Goal: Task Accomplishment & Management: Manage account settings

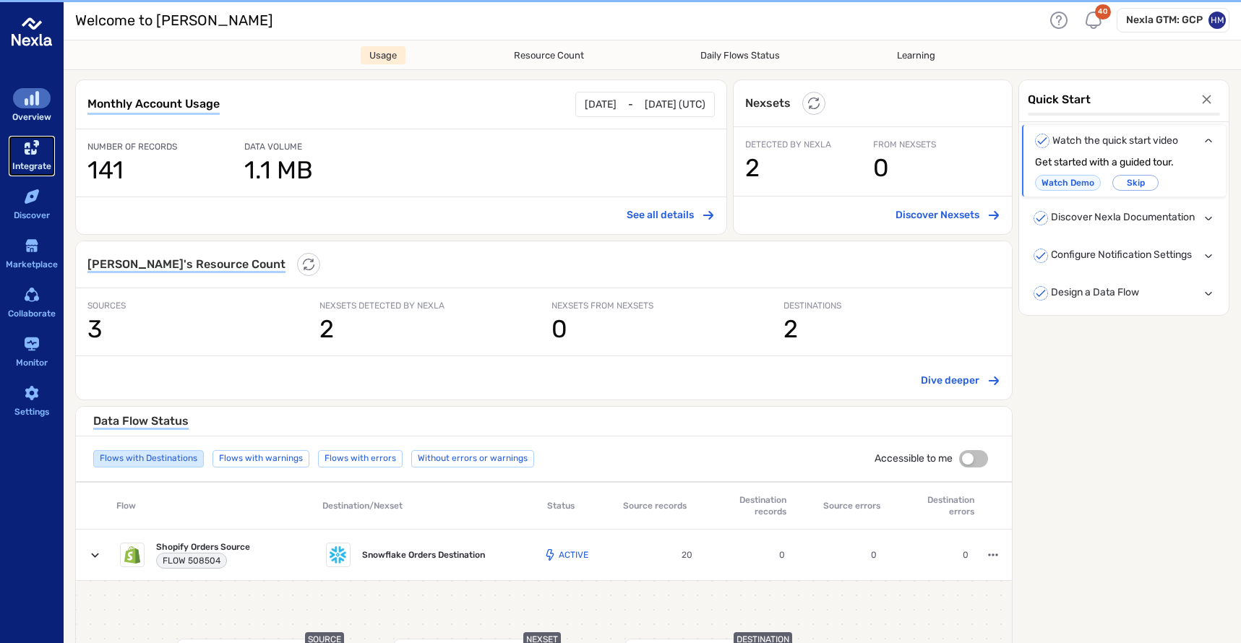
click at [41, 147] on div "sidebar-container" at bounding box center [32, 147] width 38 height 20
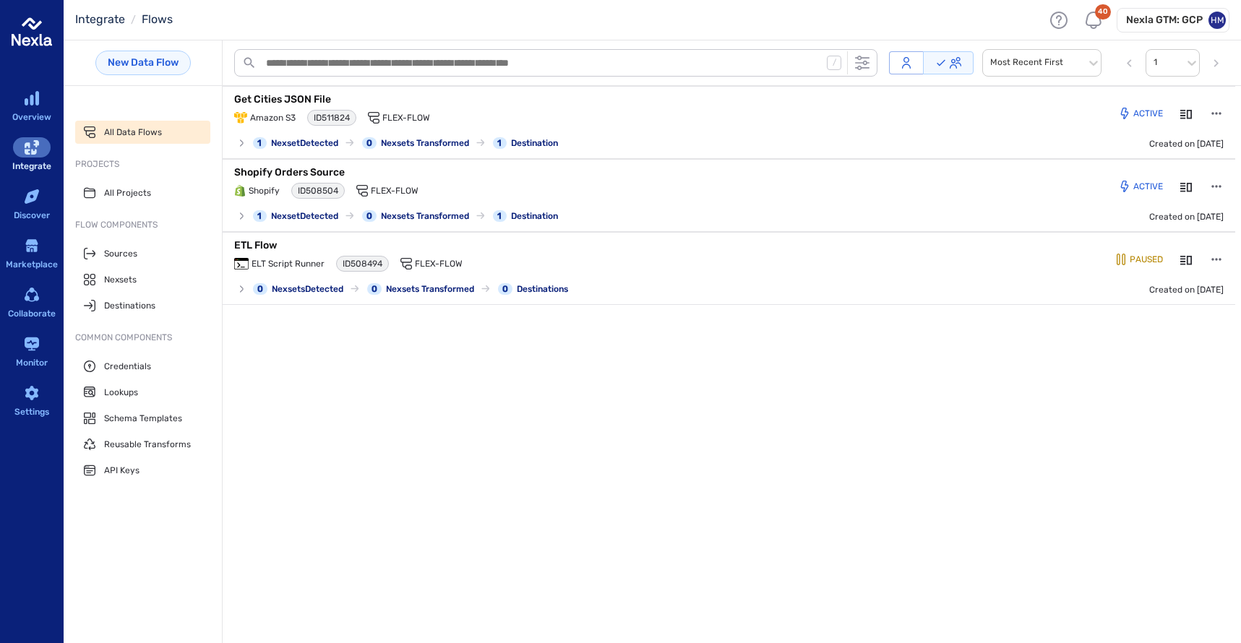
click at [1159, 11] on div "Nexla GTM: GCP HM" at bounding box center [1173, 20] width 113 height 25
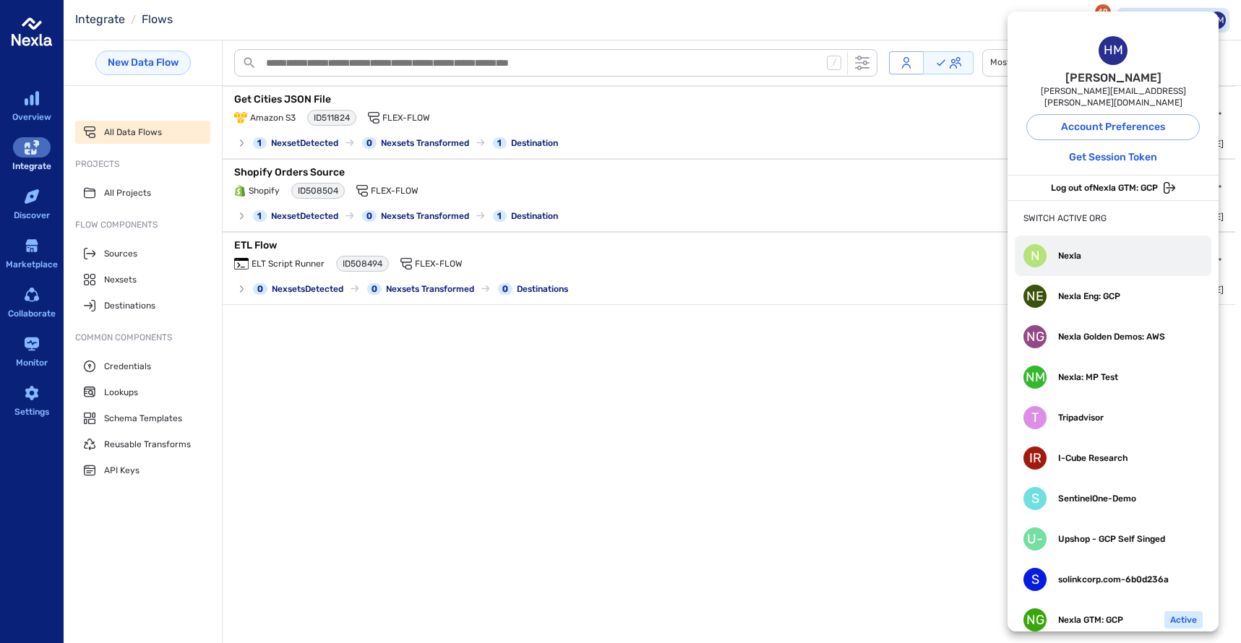
click at [1060, 252] on div "N Nexla" at bounding box center [1053, 255] width 58 height 23
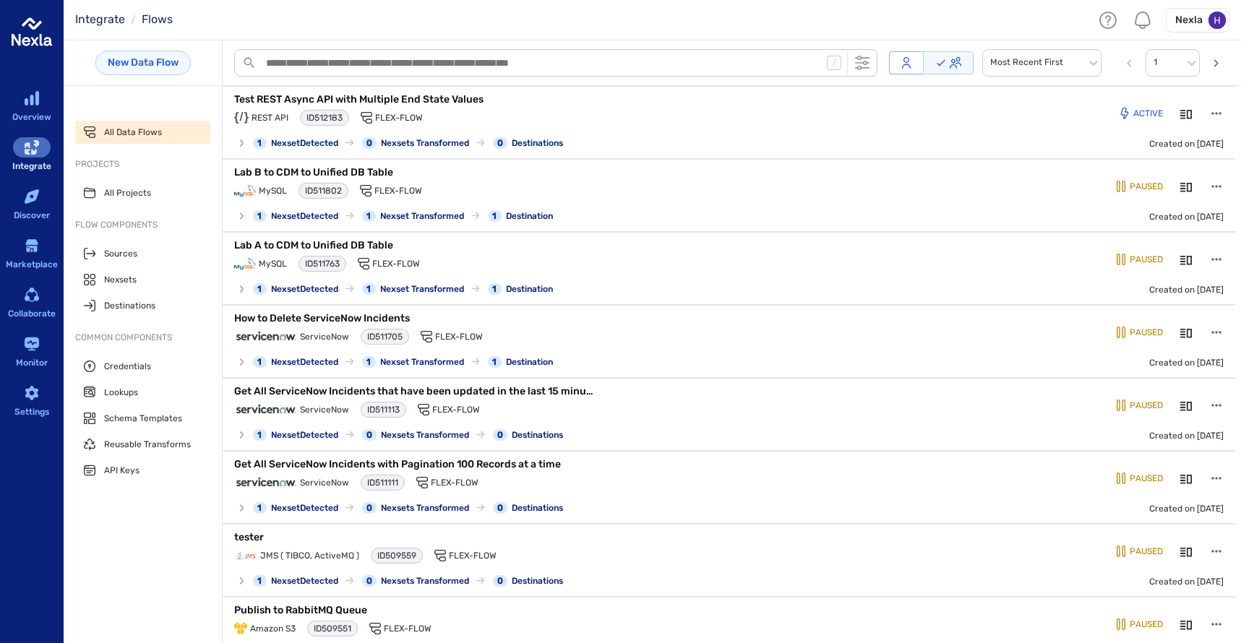
click at [1196, 18] on h6 "Nexla" at bounding box center [1188, 20] width 27 height 14
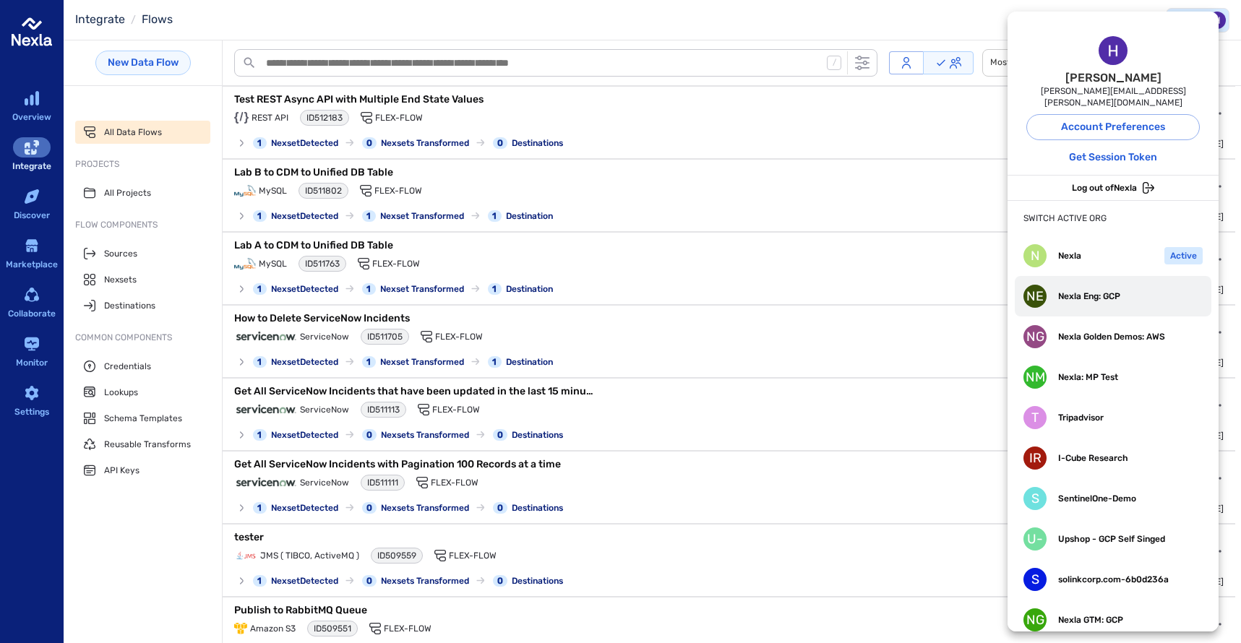
scroll to position [85, 0]
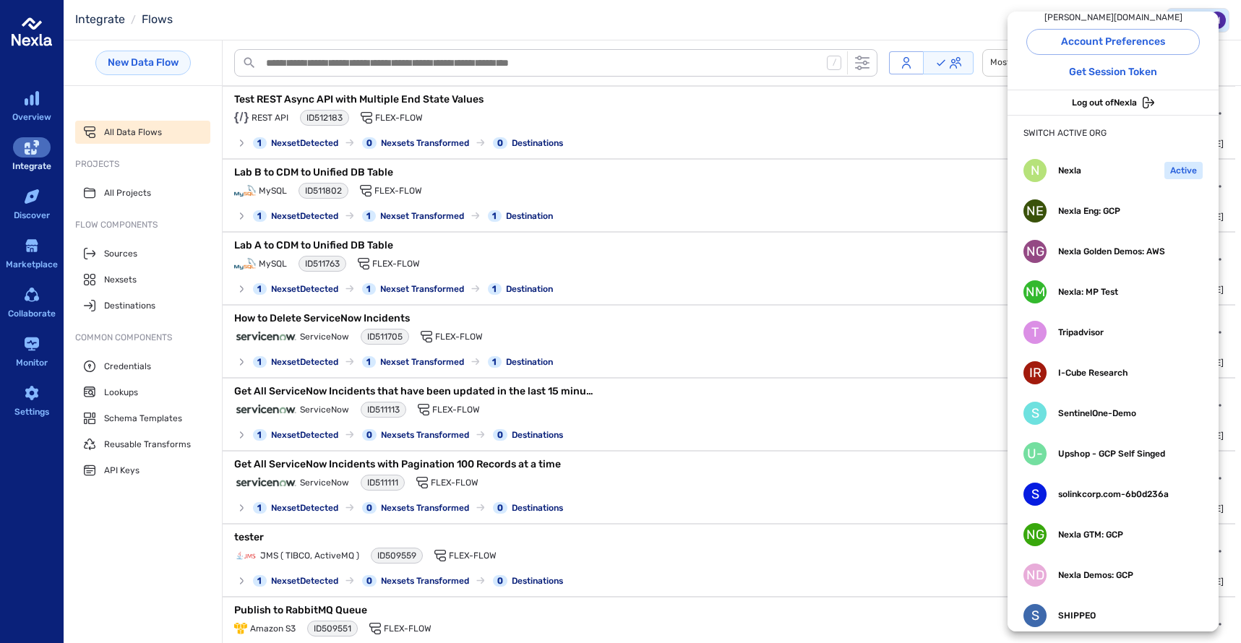
click at [891, 4] on div at bounding box center [620, 321] width 1241 height 643
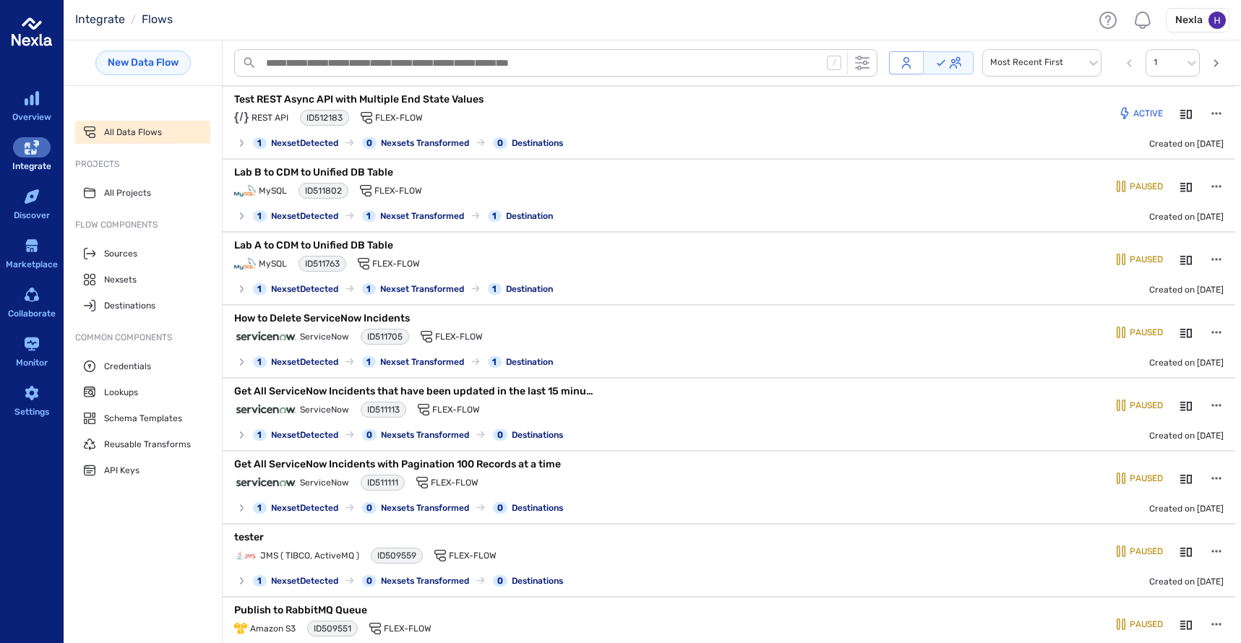
click at [1216, 14] on img "header-container" at bounding box center [1217, 20] width 17 height 17
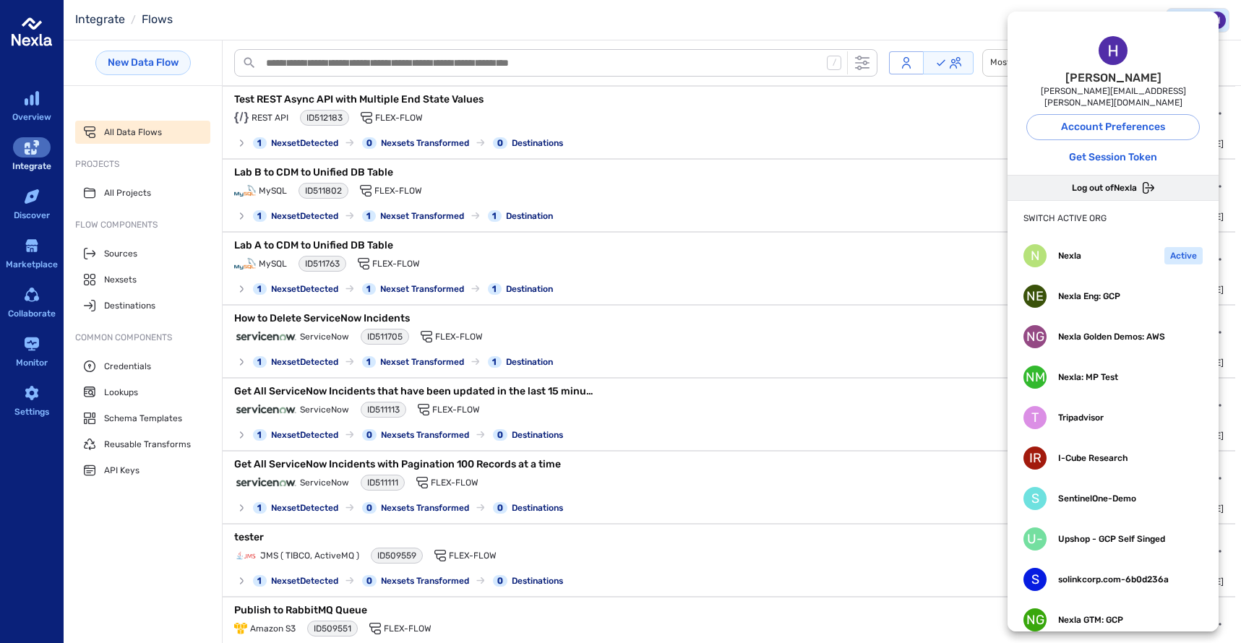
click at [1125, 182] on span "Log out of Nexla" at bounding box center [1104, 188] width 65 height 12
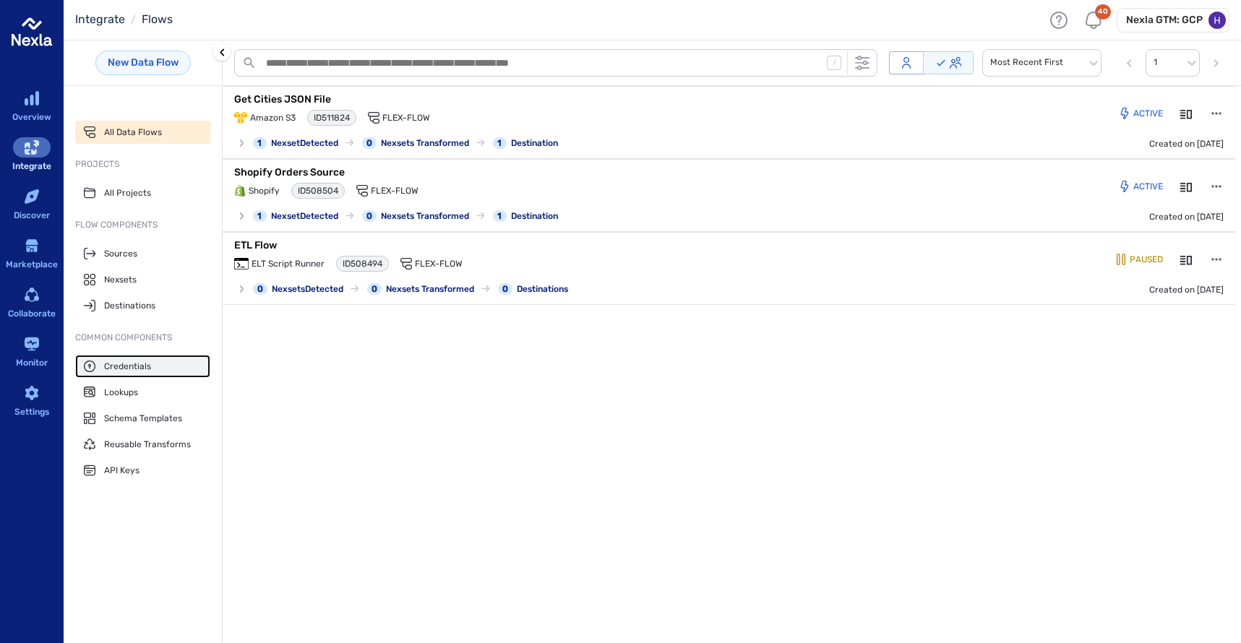
click at [124, 366] on span "Credentials" at bounding box center [127, 367] width 47 height 12
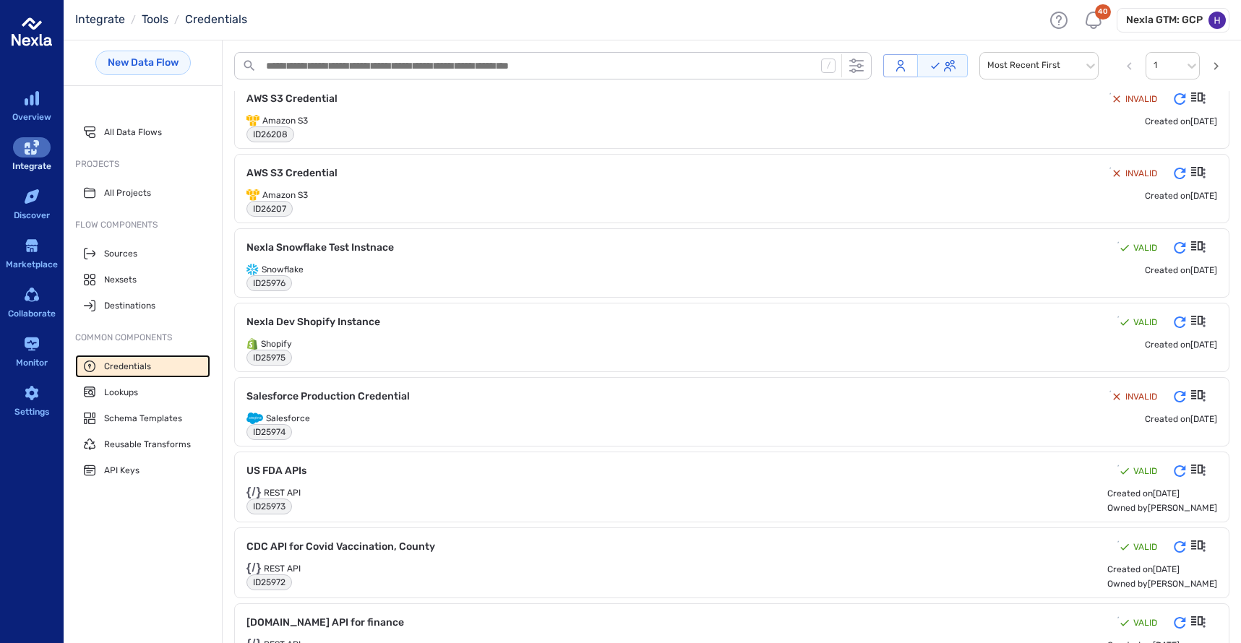
scroll to position [805, 0]
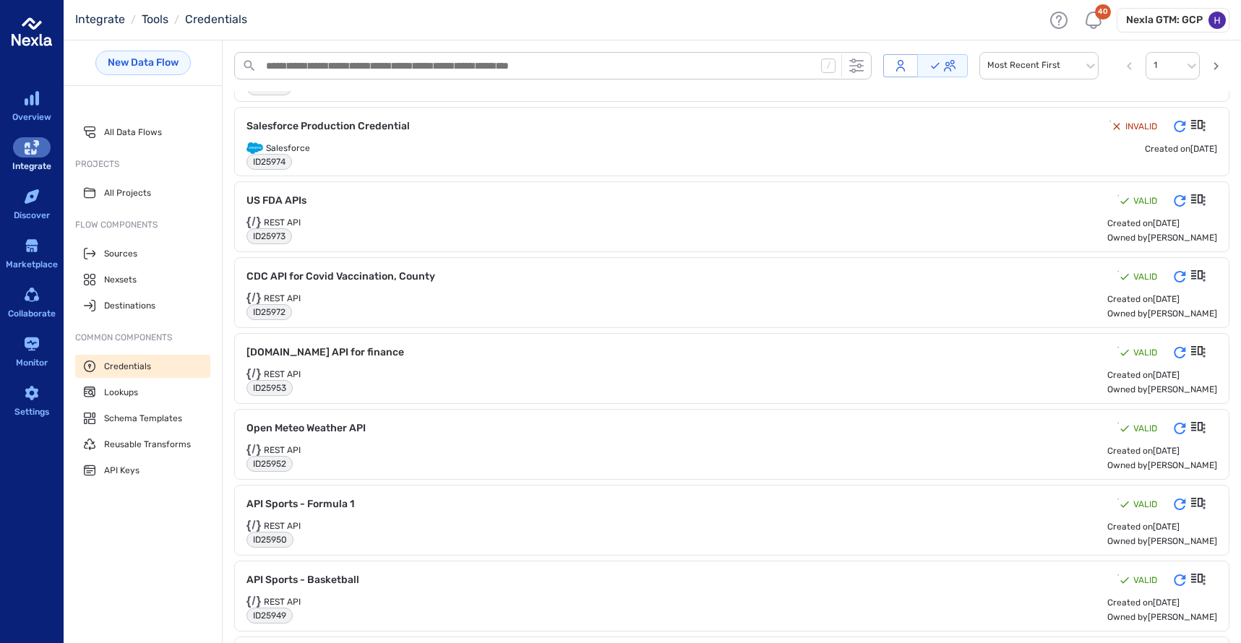
click at [346, 46] on div "/ Most Recent First 1" at bounding box center [731, 65] width 995 height 51
click at [340, 65] on textarea "search-bar-container" at bounding box center [538, 66] width 553 height 22
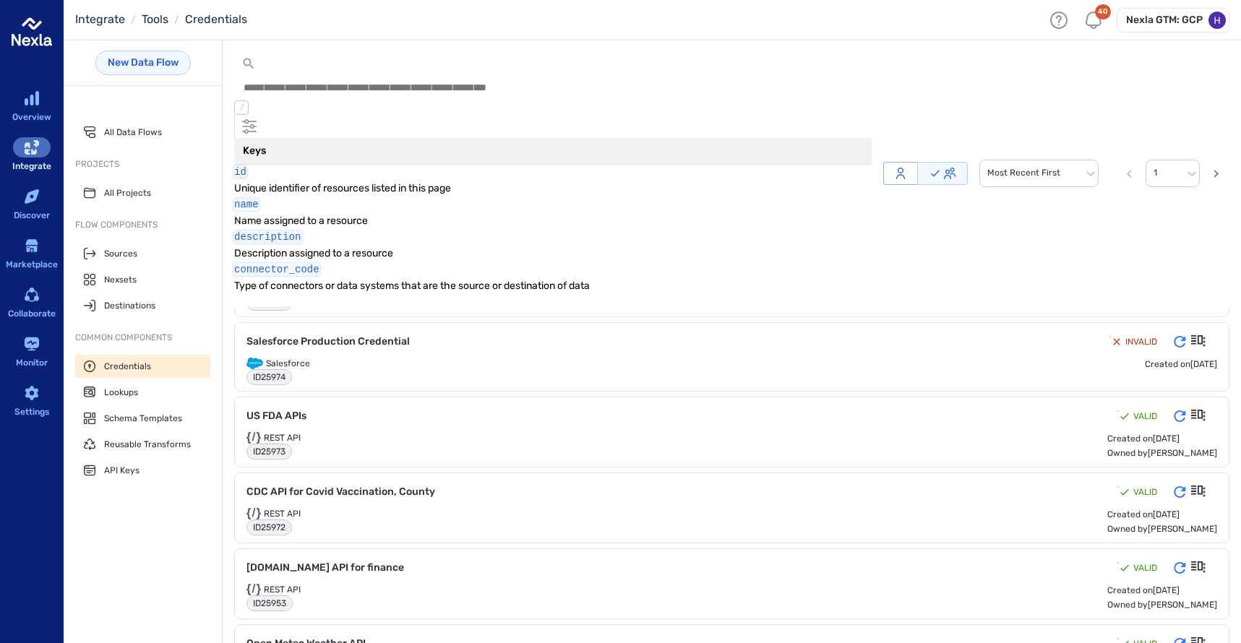
click at [314, 262] on div "connector_code" at bounding box center [553, 269] width 638 height 14
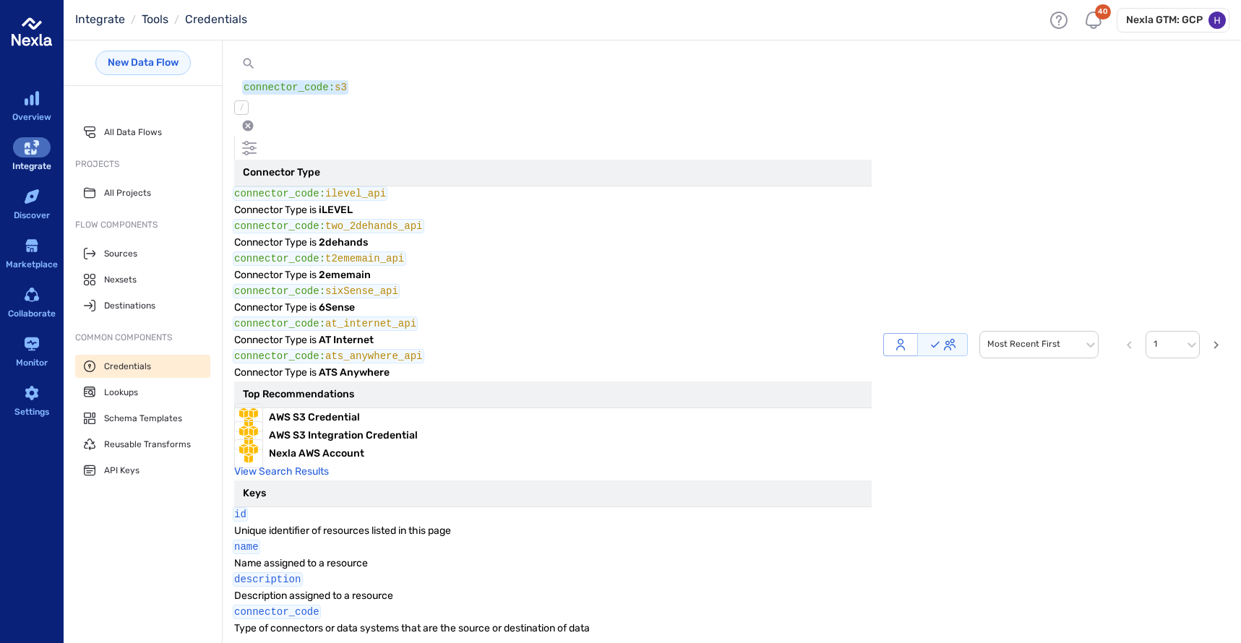
click at [320, 408] on b "AWS S3 Credential" at bounding box center [314, 417] width 91 height 18
type textarea "**********"
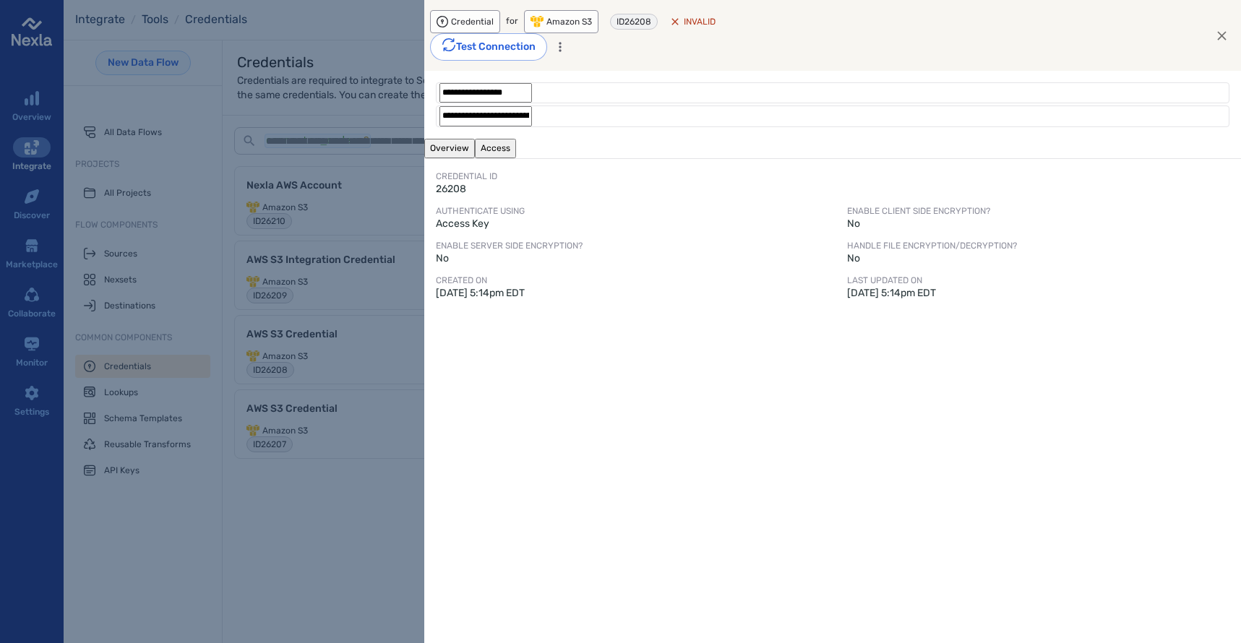
click at [1222, 28] on icon "button" at bounding box center [1221, 35] width 15 height 15
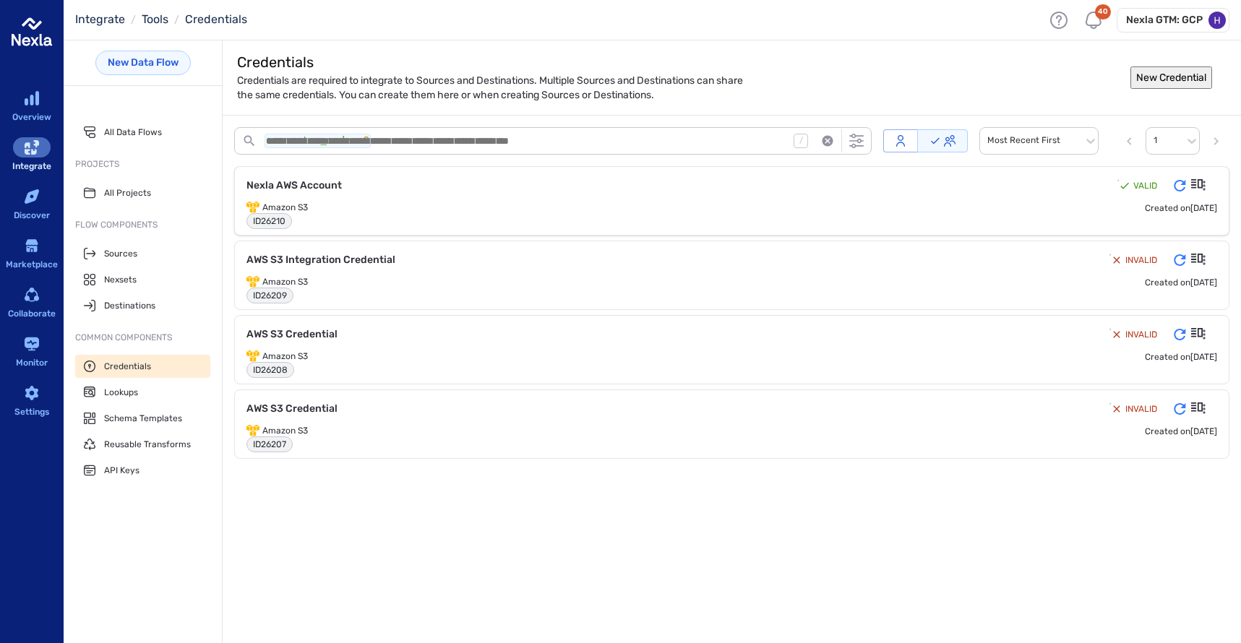
click at [1191, 184] on icon "Details" at bounding box center [1197, 184] width 12 height 12
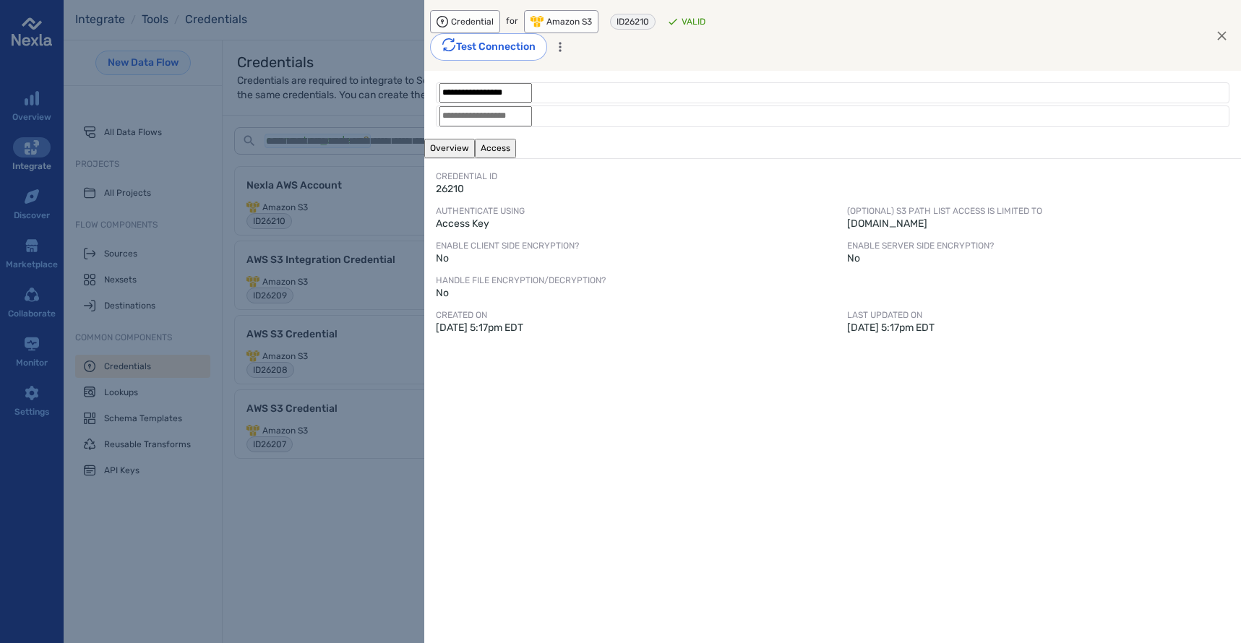
click at [384, 480] on div at bounding box center [620, 321] width 1241 height 643
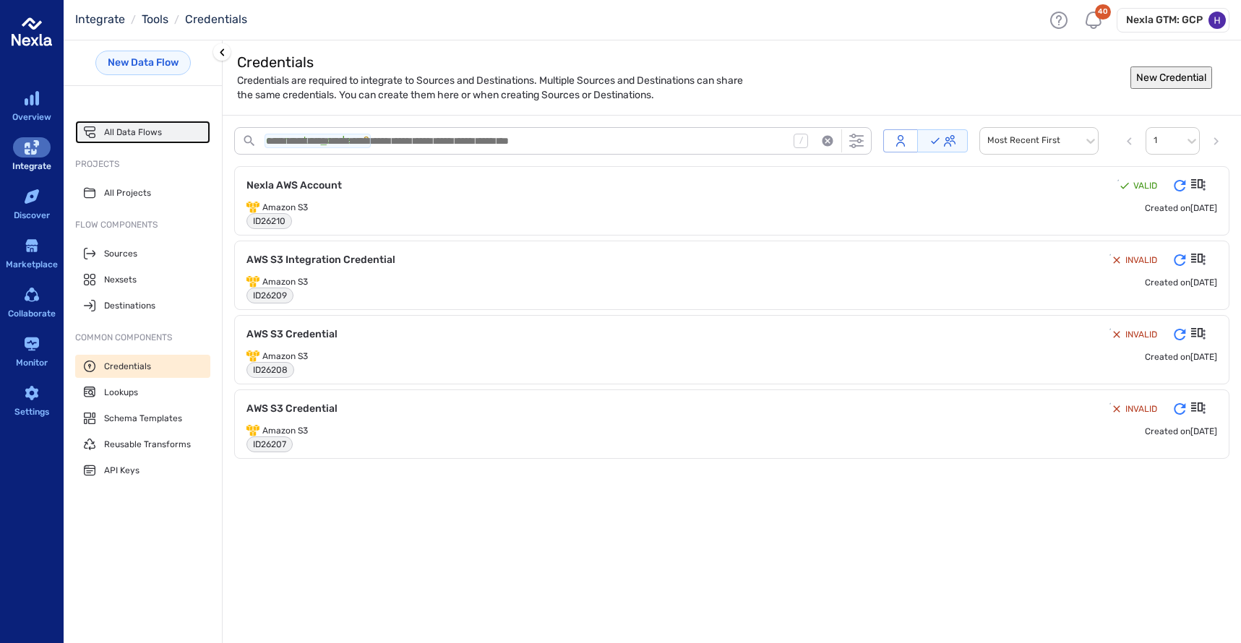
click at [144, 127] on span "All Data Flows" at bounding box center [133, 133] width 58 height 12
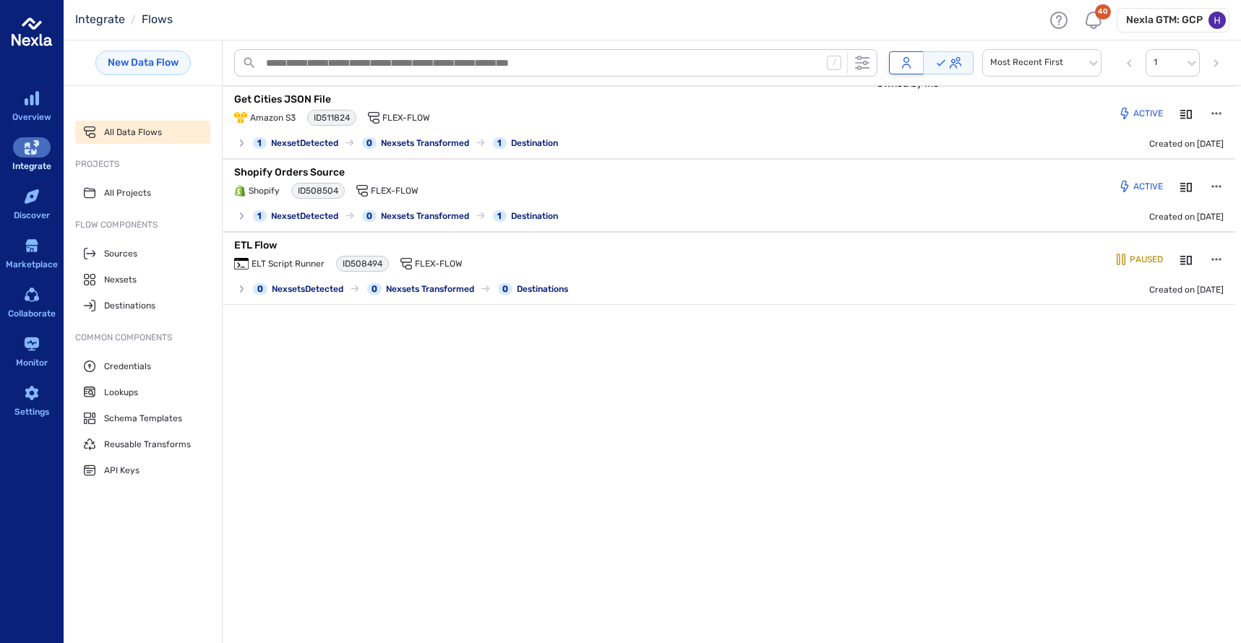
click at [906, 66] on icon "Owned by me" at bounding box center [907, 63] width 12 height 12
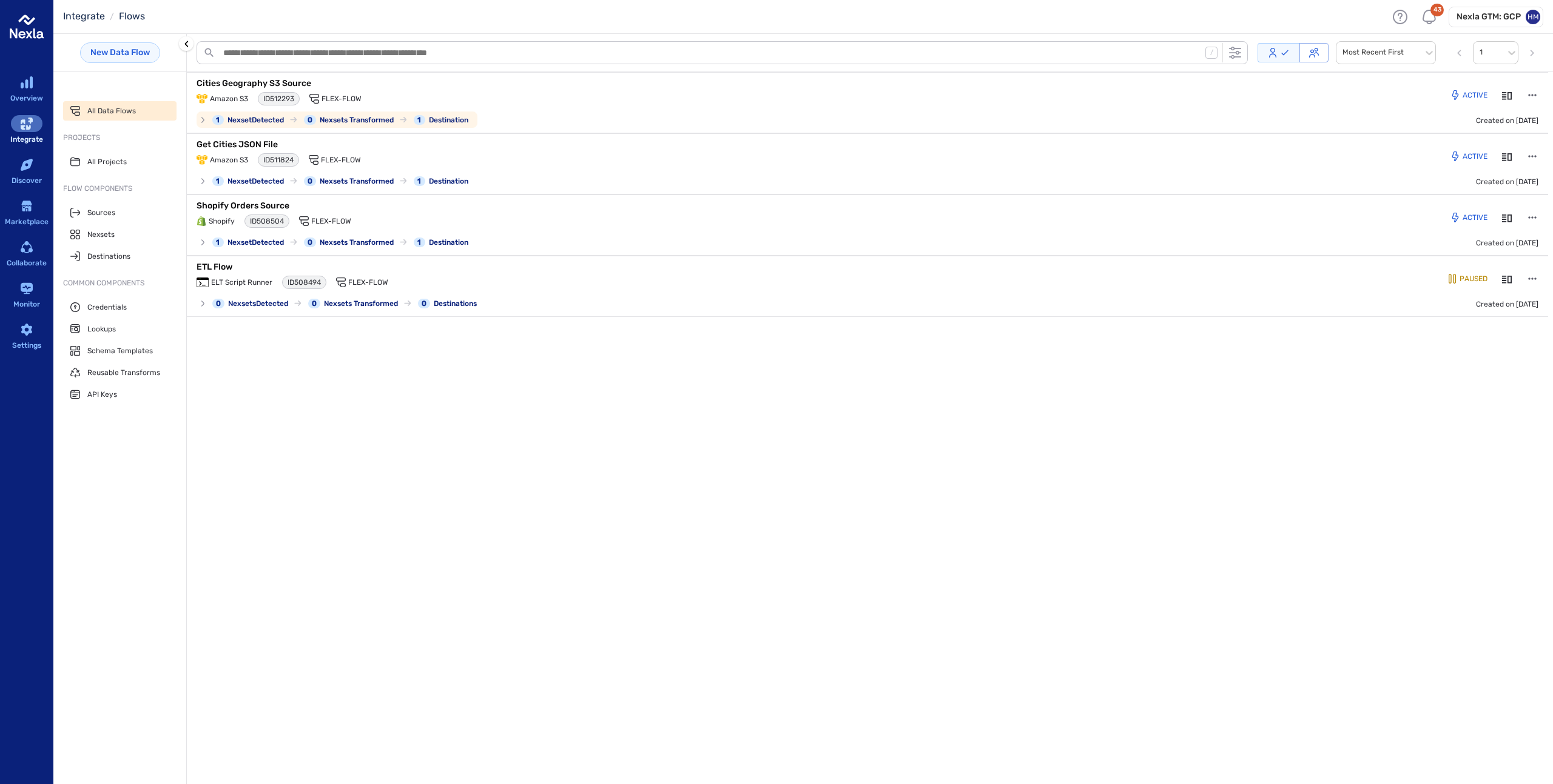
click at [270, 81] on p "Cities Geography S3 Source" at bounding box center [420, 84] width 447 height 12
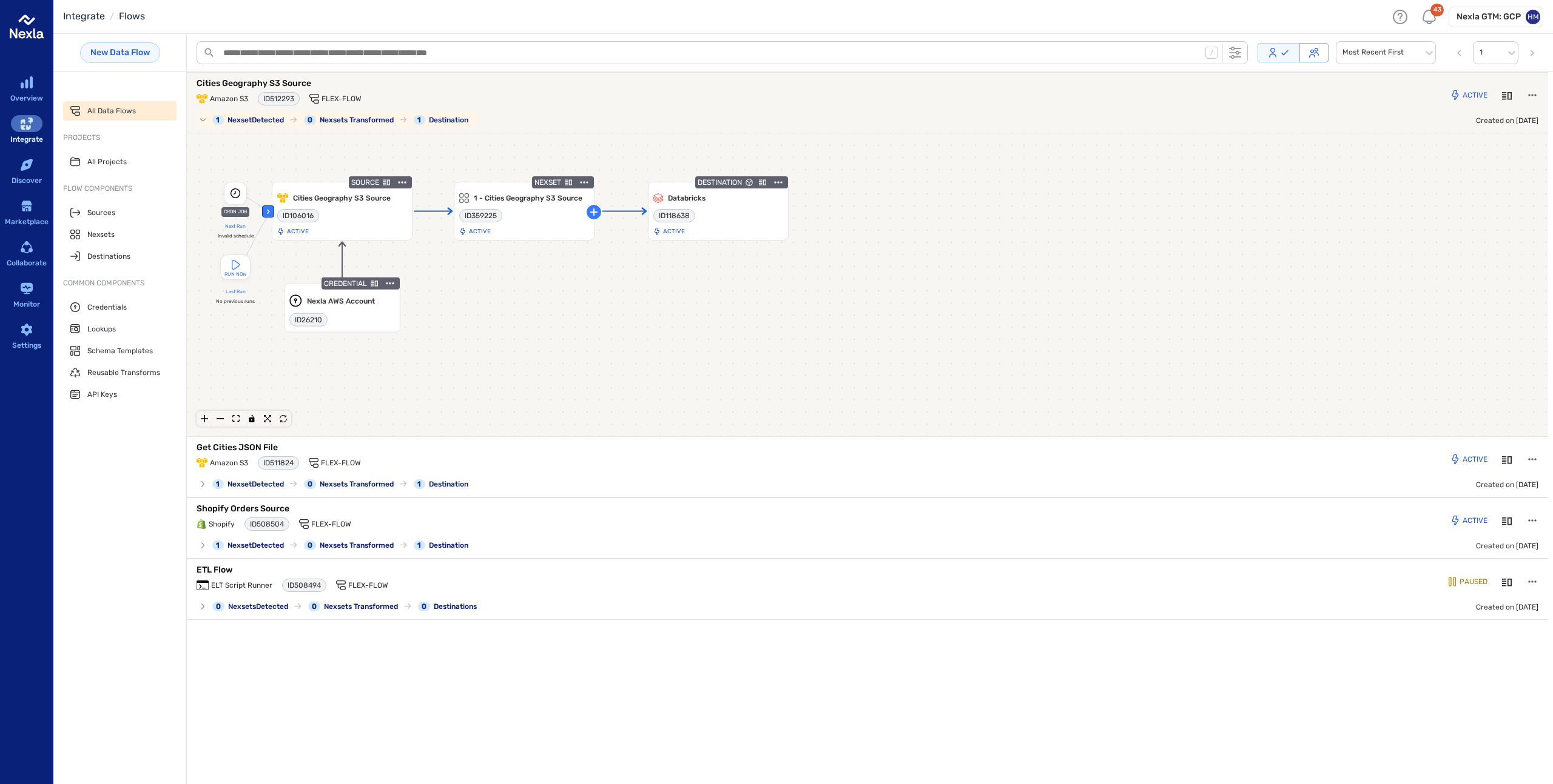
click at [279, 79] on p "Cities Geography S3 Source" at bounding box center [420, 84] width 447 height 12
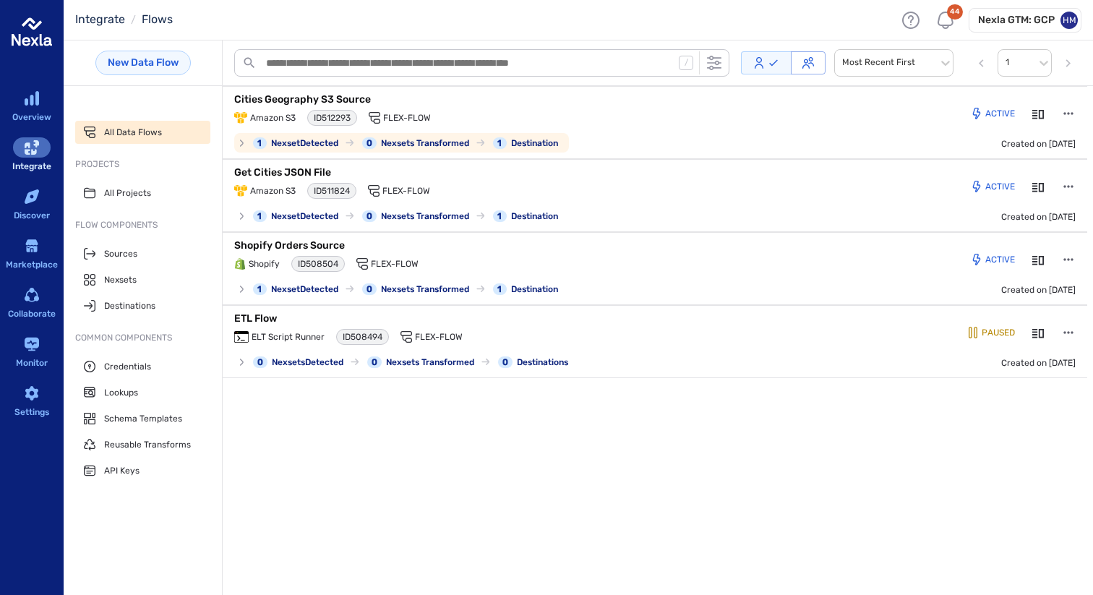
click at [309, 98] on p "Cities Geography S3 Source" at bounding box center [414, 100] width 361 height 14
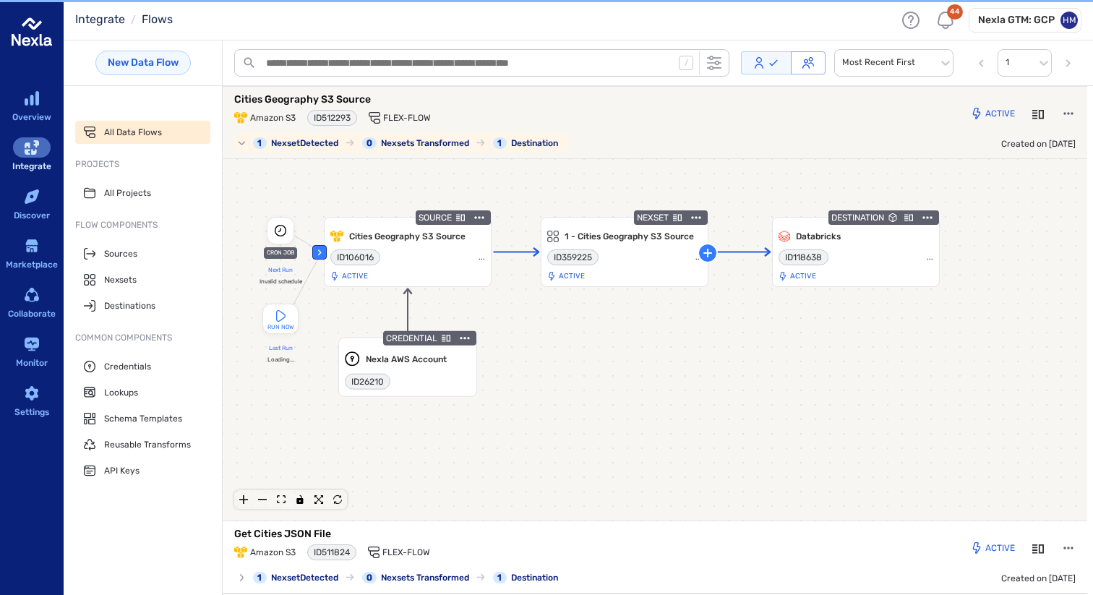
scroll to position [2, 0]
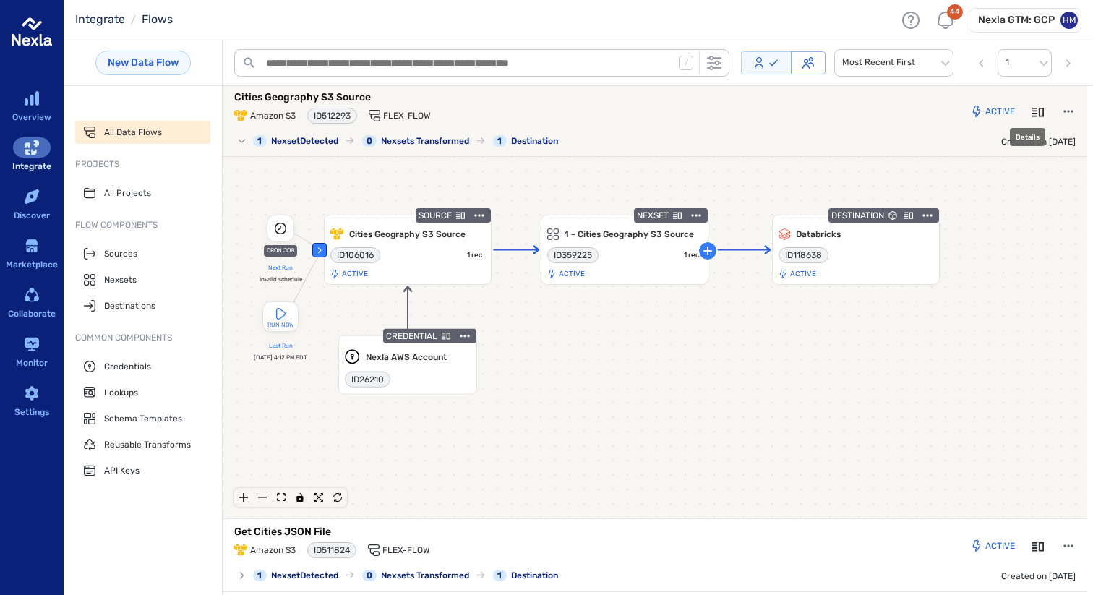
click at [1032, 108] on icon "Details" at bounding box center [1038, 112] width 12 height 9
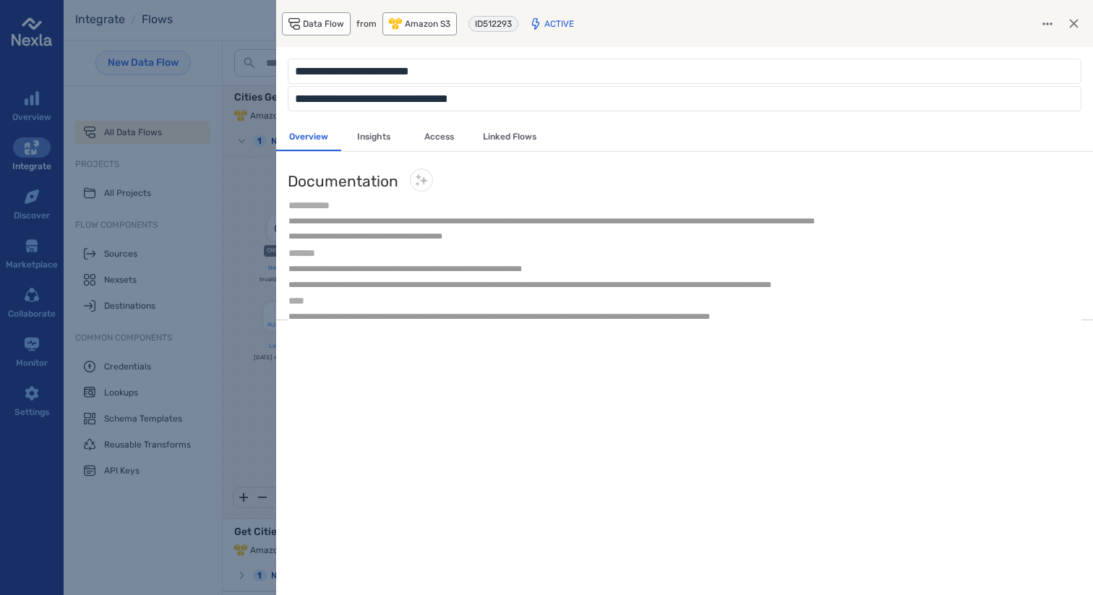
drag, startPoint x: 538, startPoint y: 99, endPoint x: 260, endPoint y: 106, distance: 277.7
type input "**********"
click at [1073, 19] on icon "button" at bounding box center [1073, 23] width 15 height 15
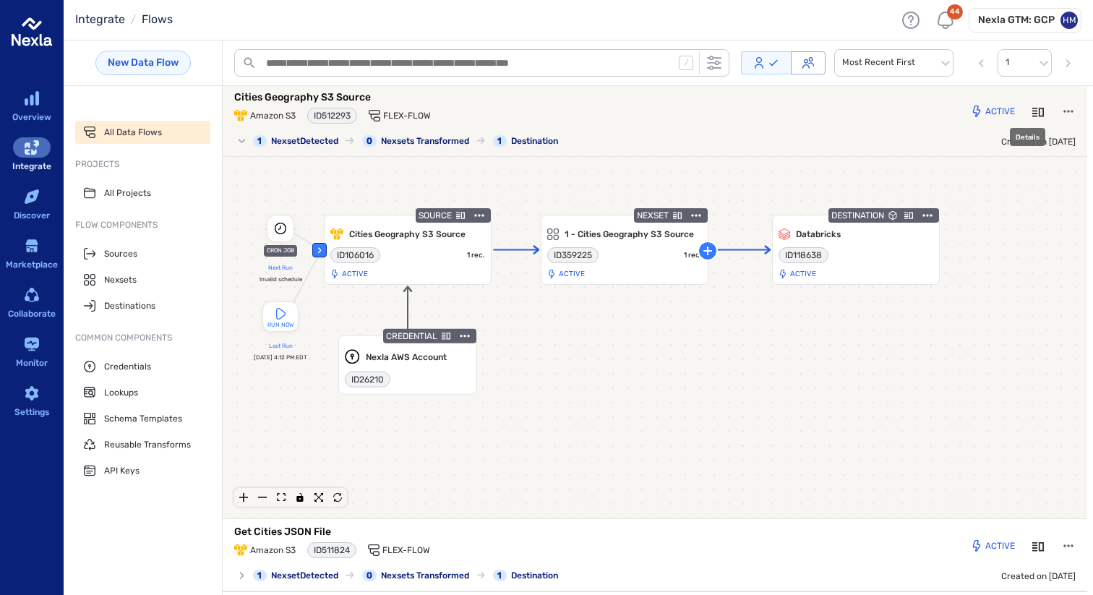
click at [1032, 108] on icon "Details" at bounding box center [1038, 112] width 12 height 9
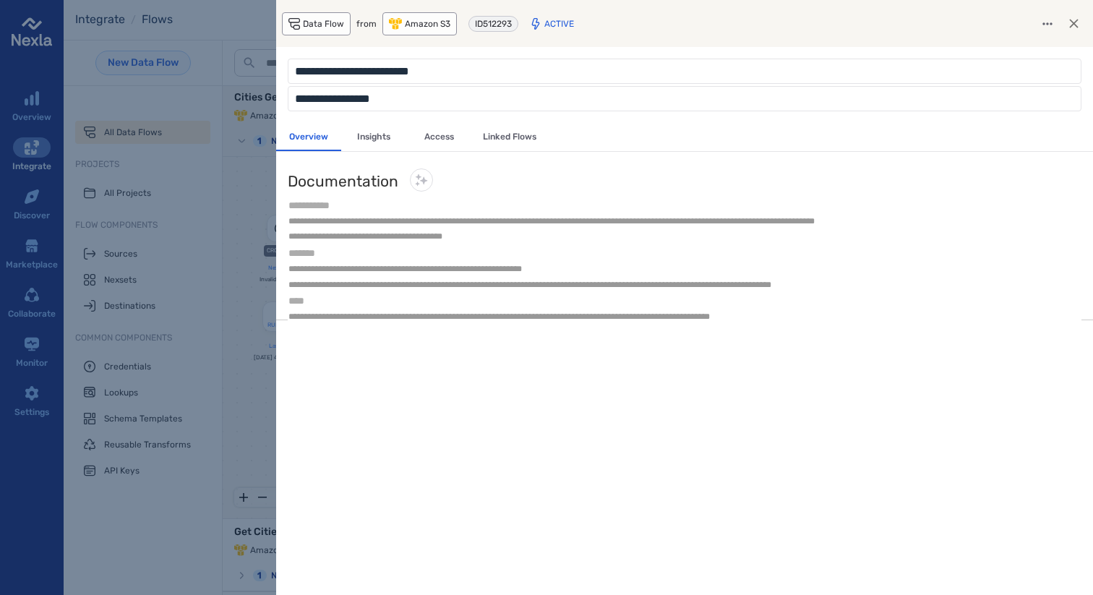
click at [1071, 21] on icon "button" at bounding box center [1073, 23] width 9 height 9
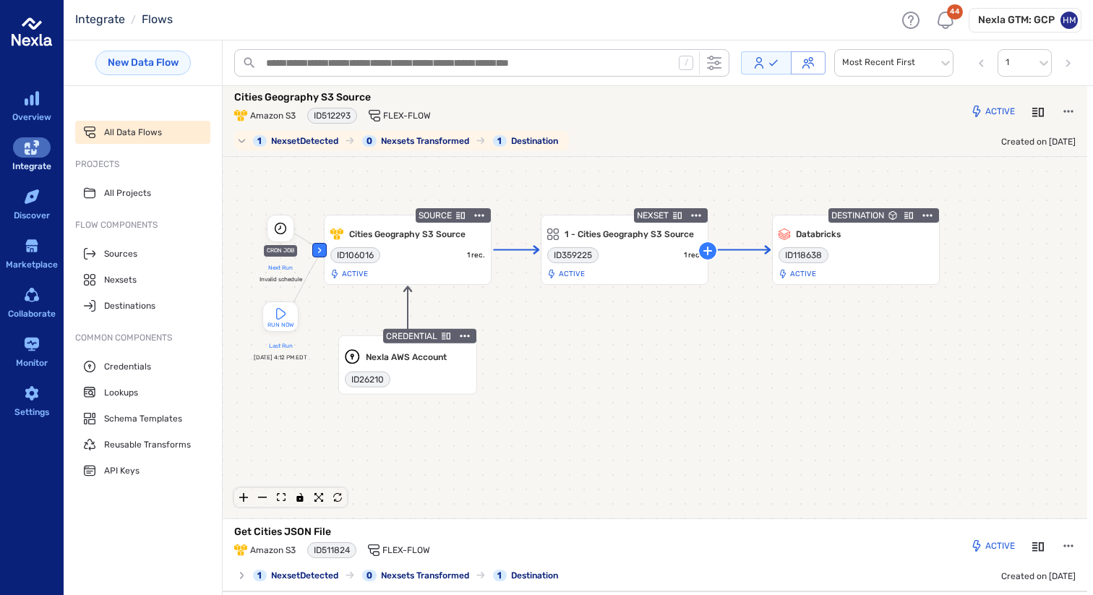
click at [528, 108] on div "Amazon S3 ID 512293 Flex-Flow" at bounding box center [515, 116] width 563 height 16
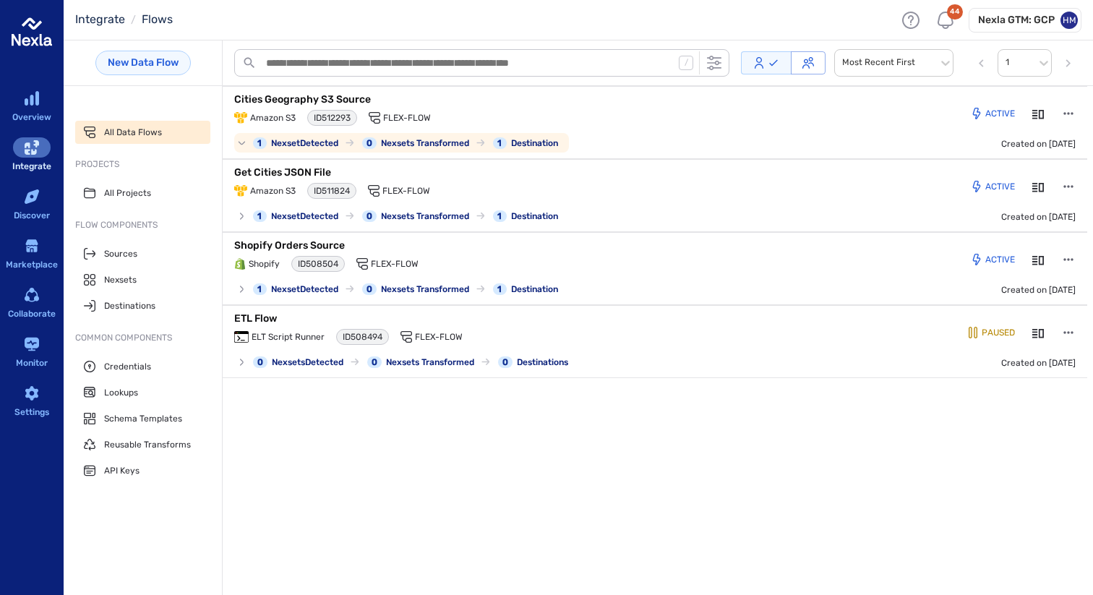
scroll to position [0, 0]
click at [314, 95] on p "Cities Geography S3 Source" at bounding box center [414, 100] width 361 height 14
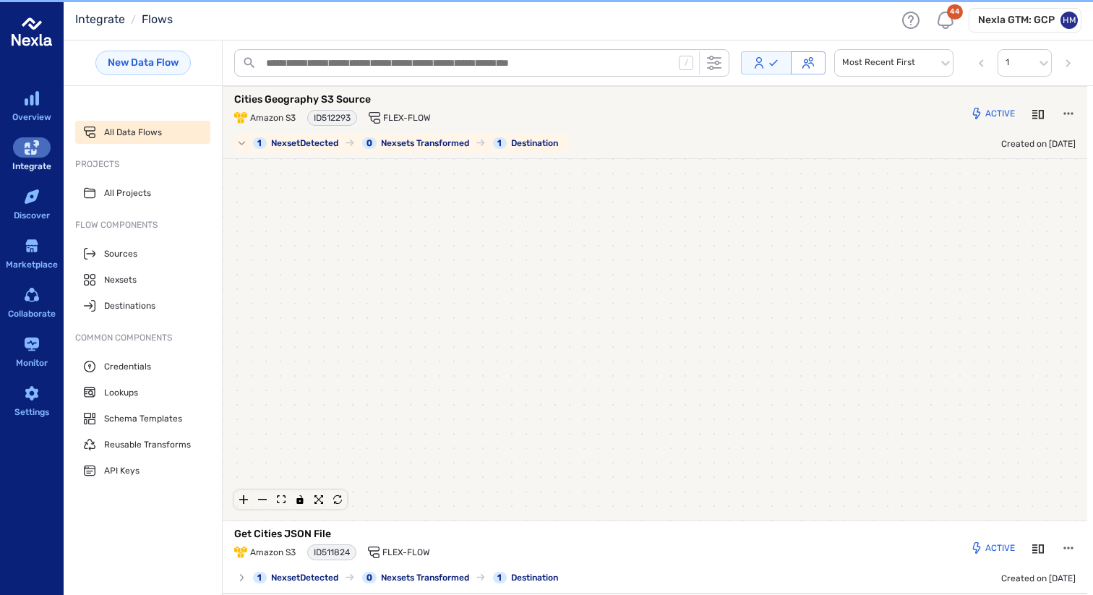
scroll to position [2, 0]
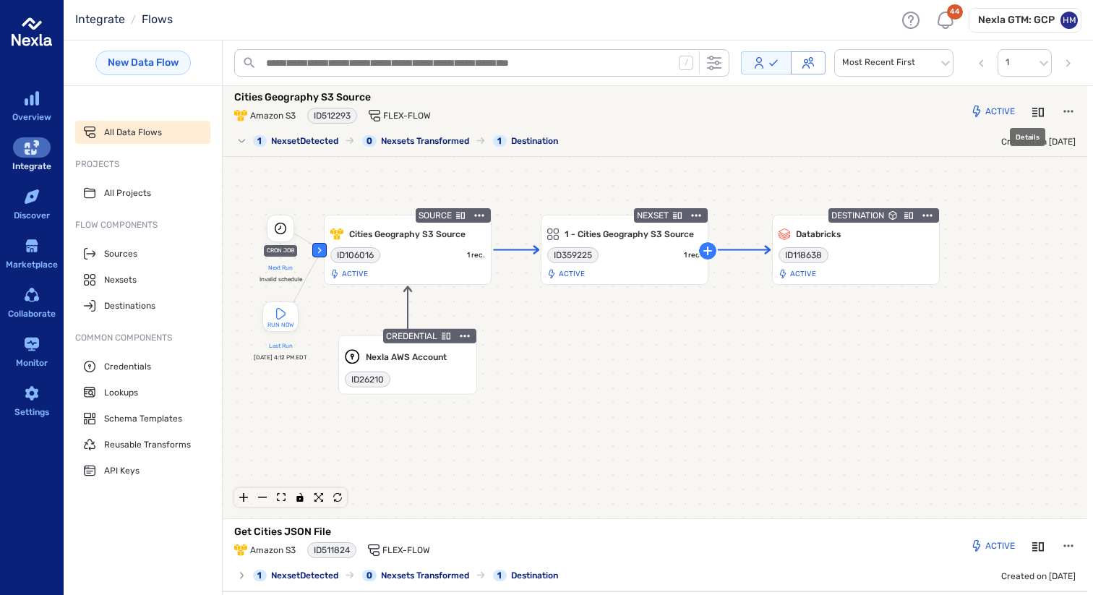
click at [1032, 108] on icon "Details" at bounding box center [1038, 112] width 12 height 9
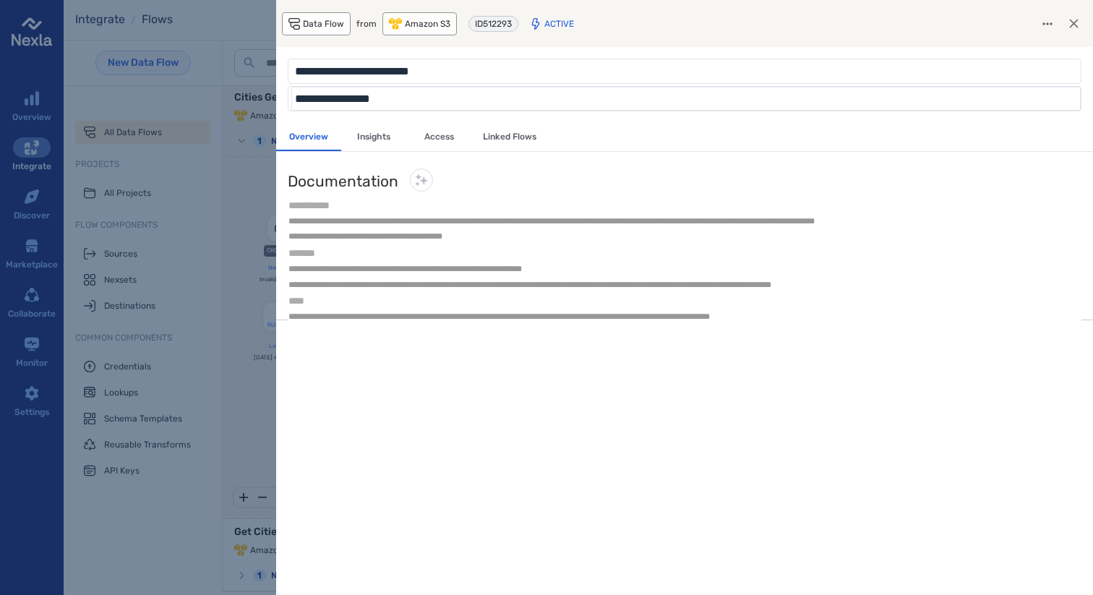
click at [421, 97] on input "**********" at bounding box center [685, 99] width 785 height 20
drag, startPoint x: 421, startPoint y: 97, endPoint x: 288, endPoint y: 96, distance: 133.0
click at [288, 96] on div "**********" at bounding box center [685, 98] width 794 height 25
drag, startPoint x: 489, startPoint y: 79, endPoint x: 293, endPoint y: 71, distance: 195.3
click at [293, 71] on input "**********" at bounding box center [685, 71] width 785 height 20
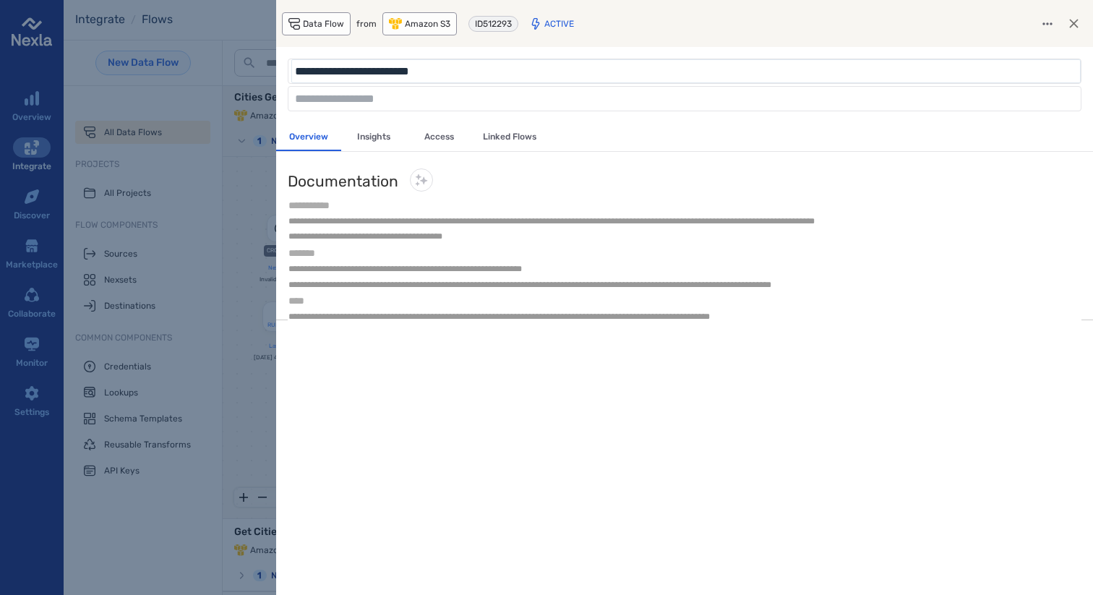
paste input "text"
type input "**********"
click at [1072, 22] on icon "button" at bounding box center [1073, 23] width 9 height 9
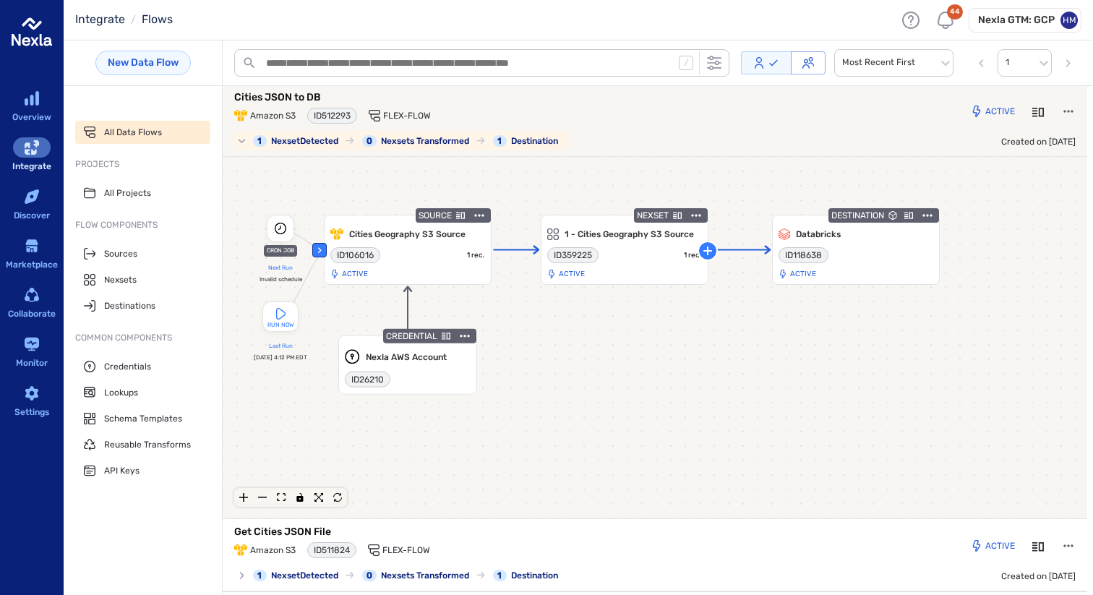
click at [312, 92] on p "Cities JSON to DB" at bounding box center [414, 97] width 361 height 14
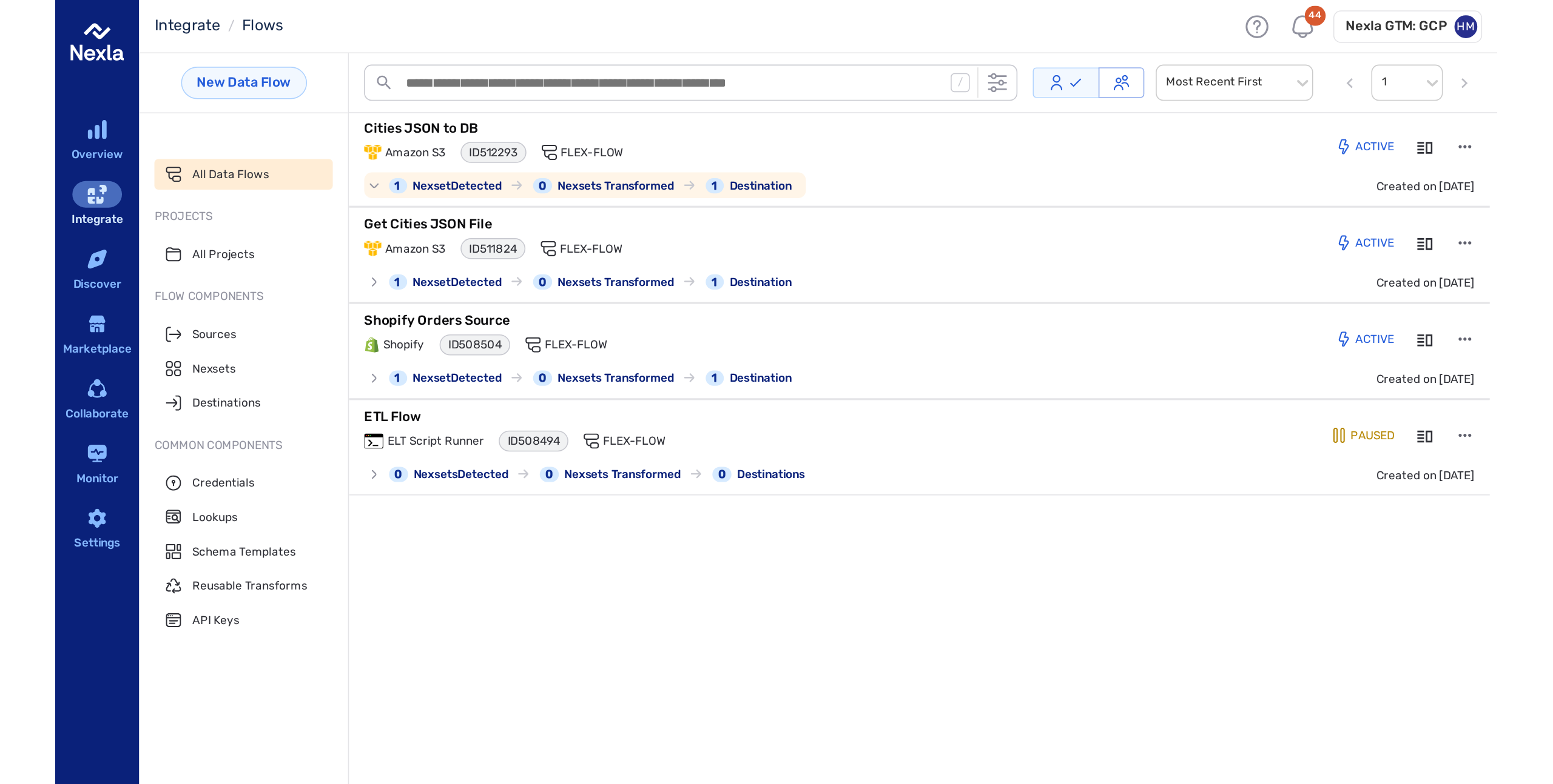
scroll to position [0, 0]
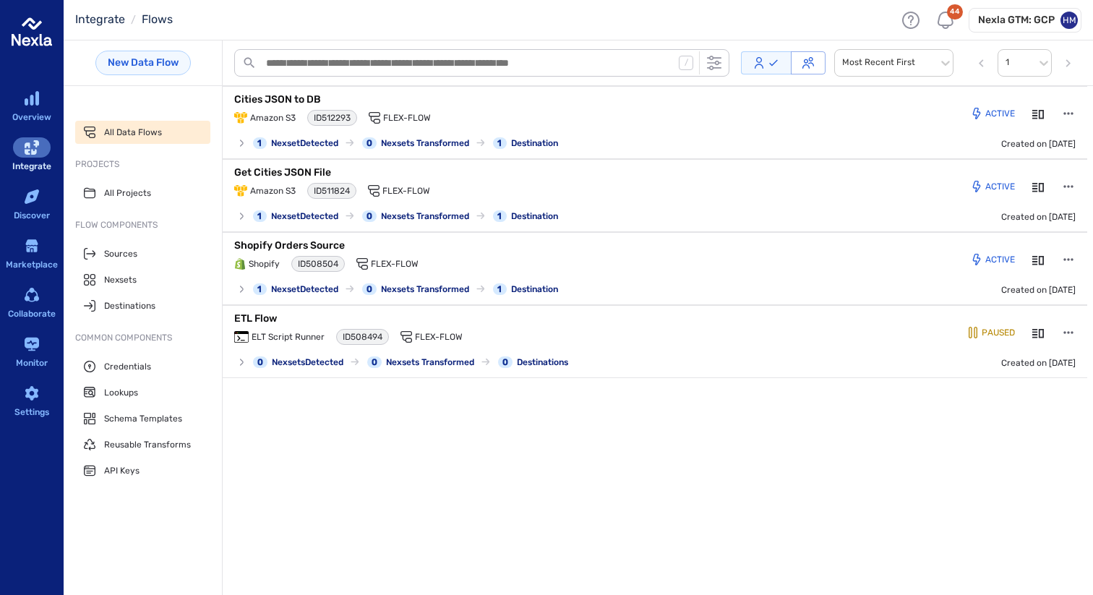
click at [308, 9] on header "Integrate / Flows 44 Nexla GTM: GCP HM" at bounding box center [578, 20] width 1029 height 40
